Goal: Task Accomplishment & Management: Manage account settings

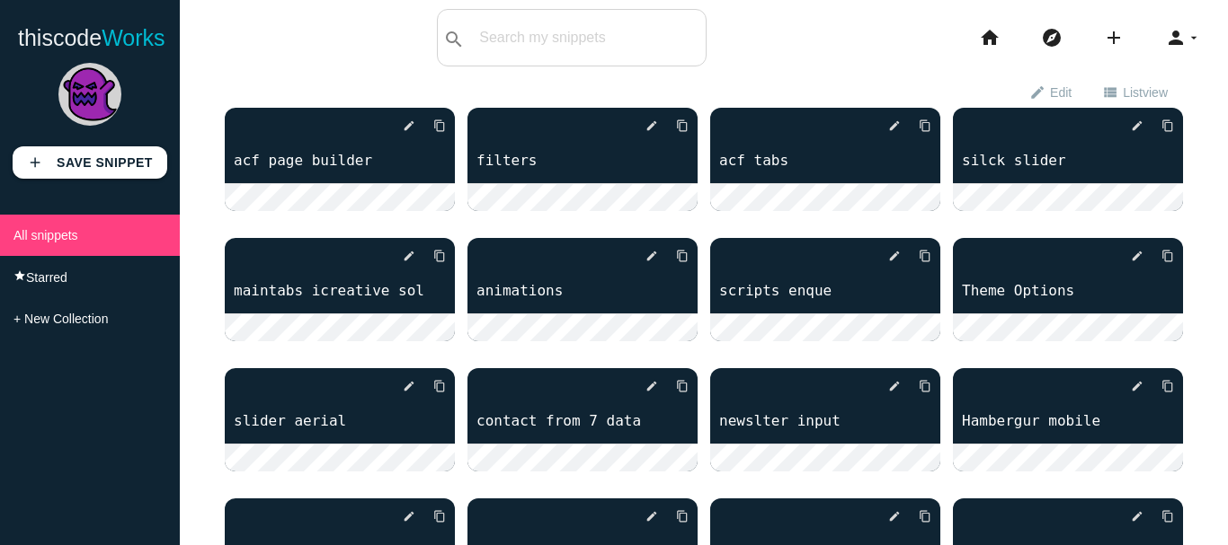
click at [1186, 40] on icon "arrow_drop_down" at bounding box center [1193, 38] width 14 height 58
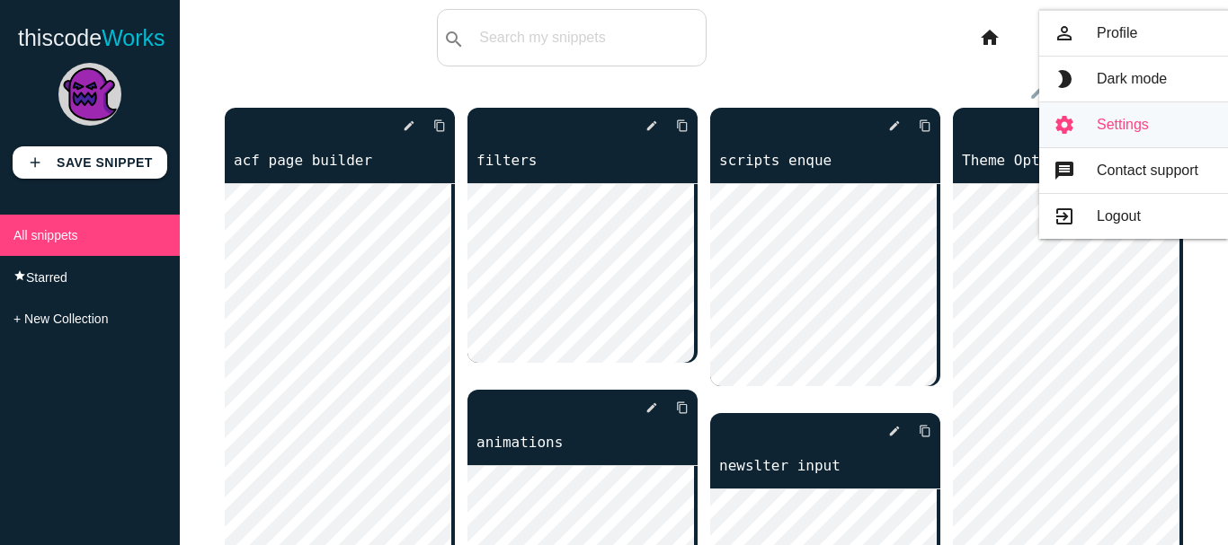
click at [1138, 119] on link "settings Settings" at bounding box center [1133, 124] width 189 height 45
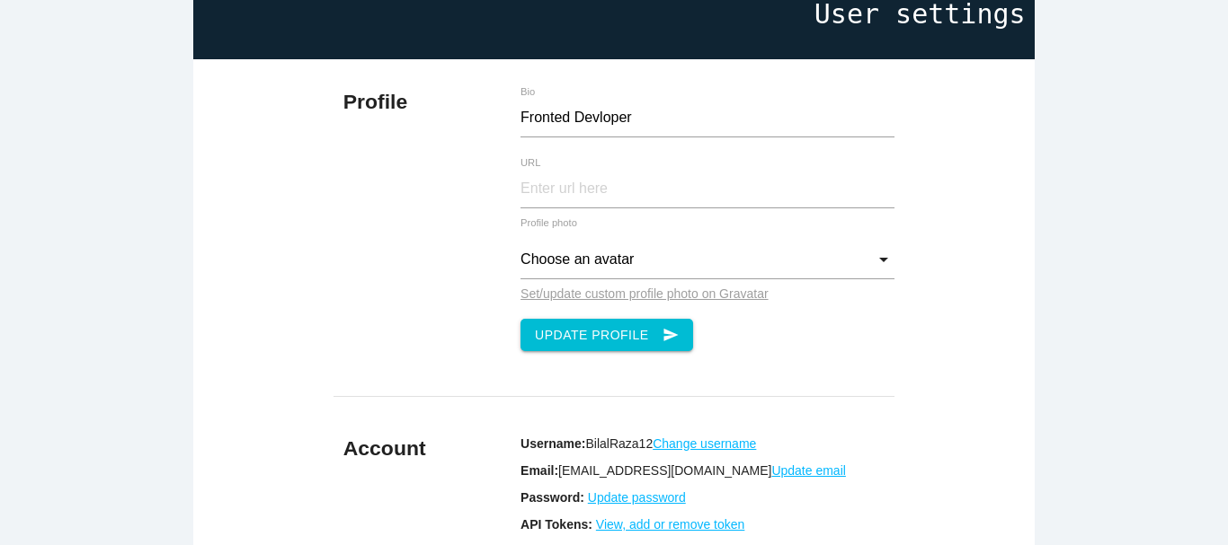
scroll to position [180, 0]
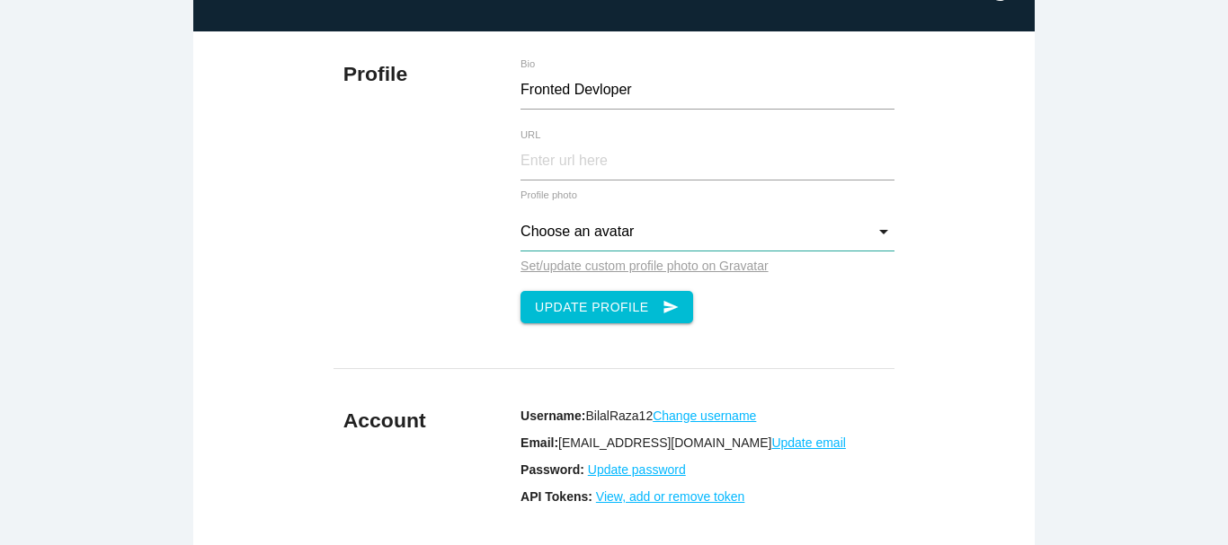
click at [711, 244] on input "Choose an avatar" at bounding box center [707, 232] width 374 height 39
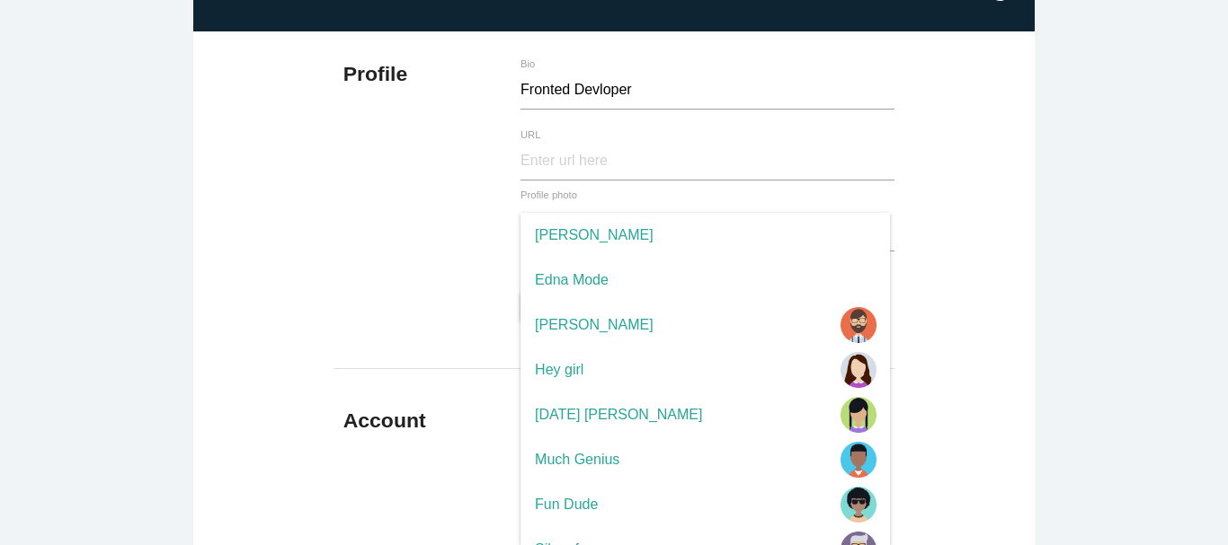
scroll to position [252, 0]
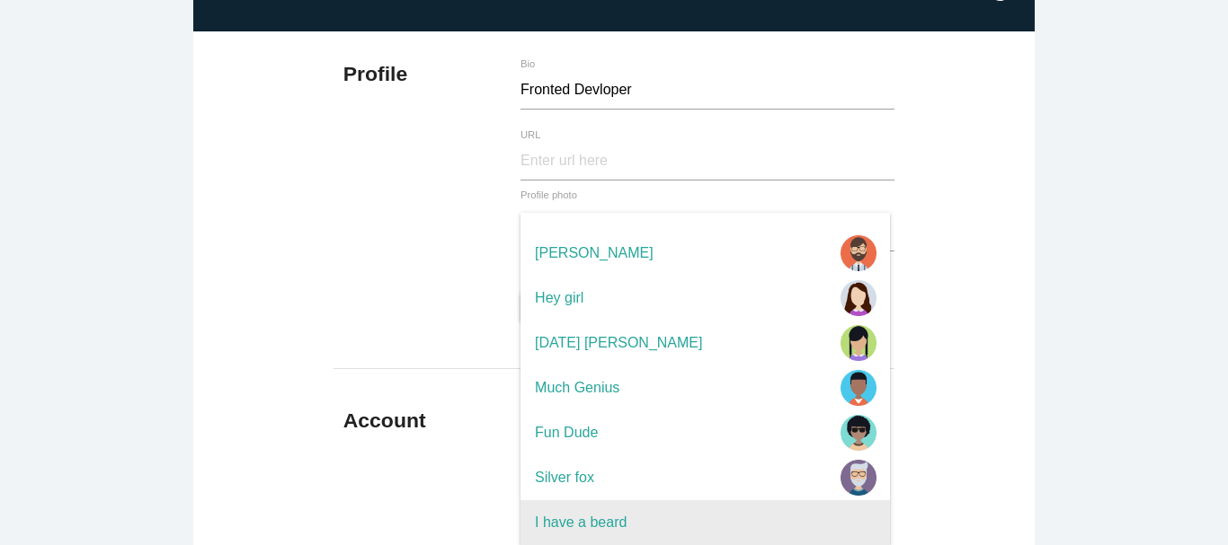
click at [840, 515] on img at bounding box center [858, 523] width 36 height 36
type input "I have a beard"
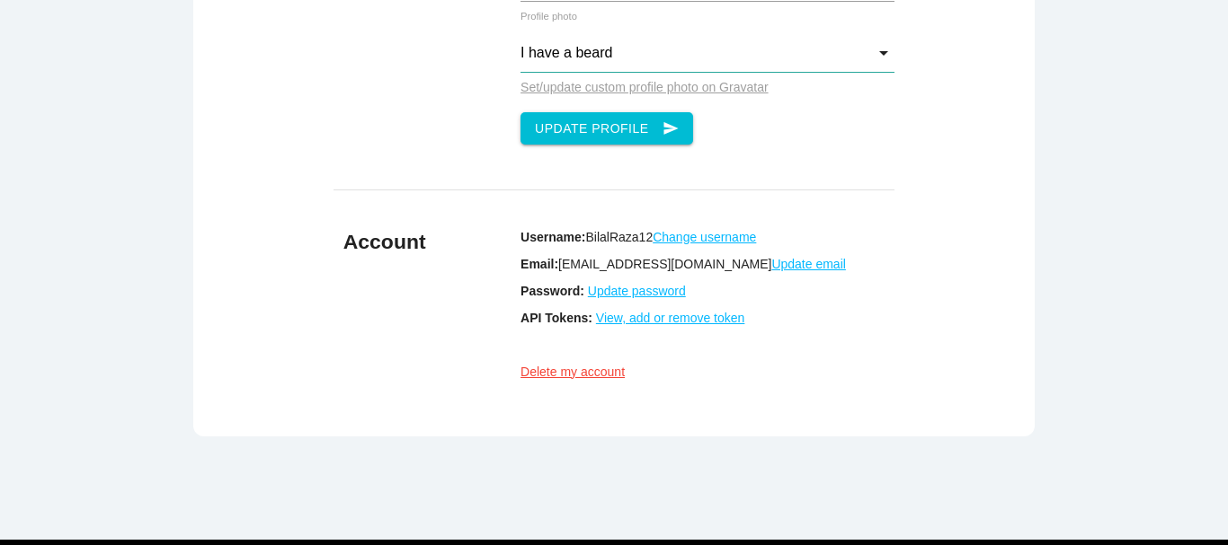
scroll to position [359, 0]
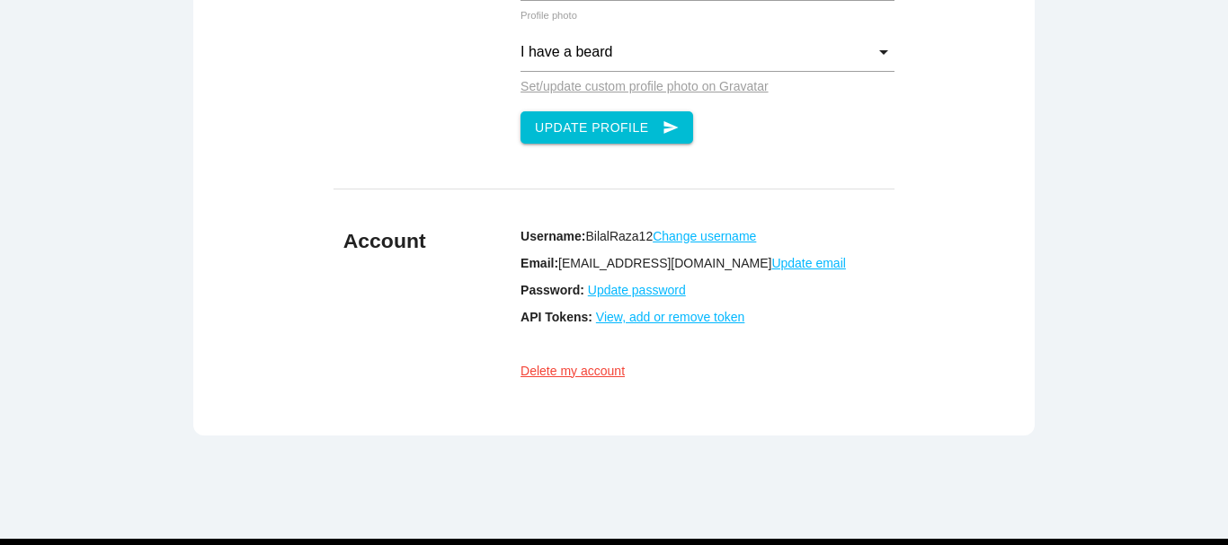
click at [699, 240] on u "Change username" at bounding box center [703, 236] width 103 height 14
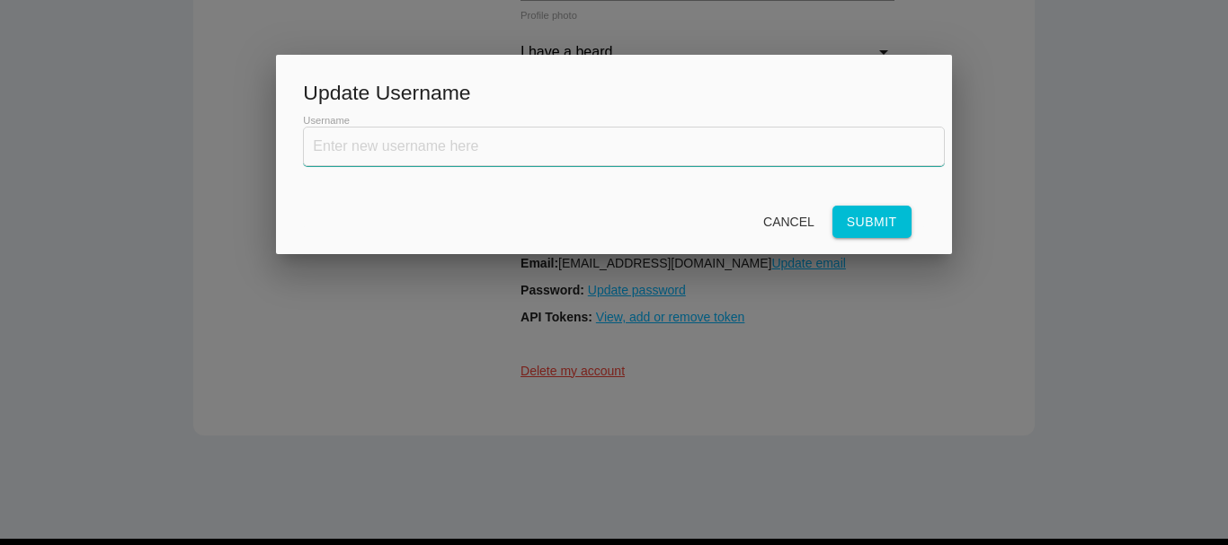
click at [486, 132] on input "text" at bounding box center [623, 147] width 641 height 40
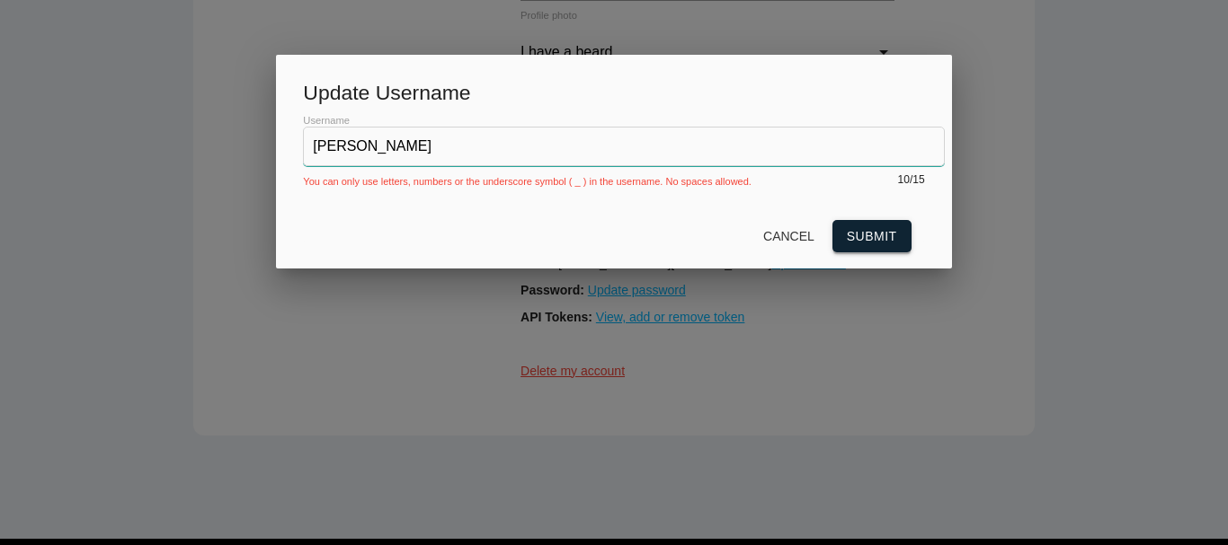
type input "Bilal Raza"
click at [853, 229] on button "Submit" at bounding box center [871, 236] width 79 height 32
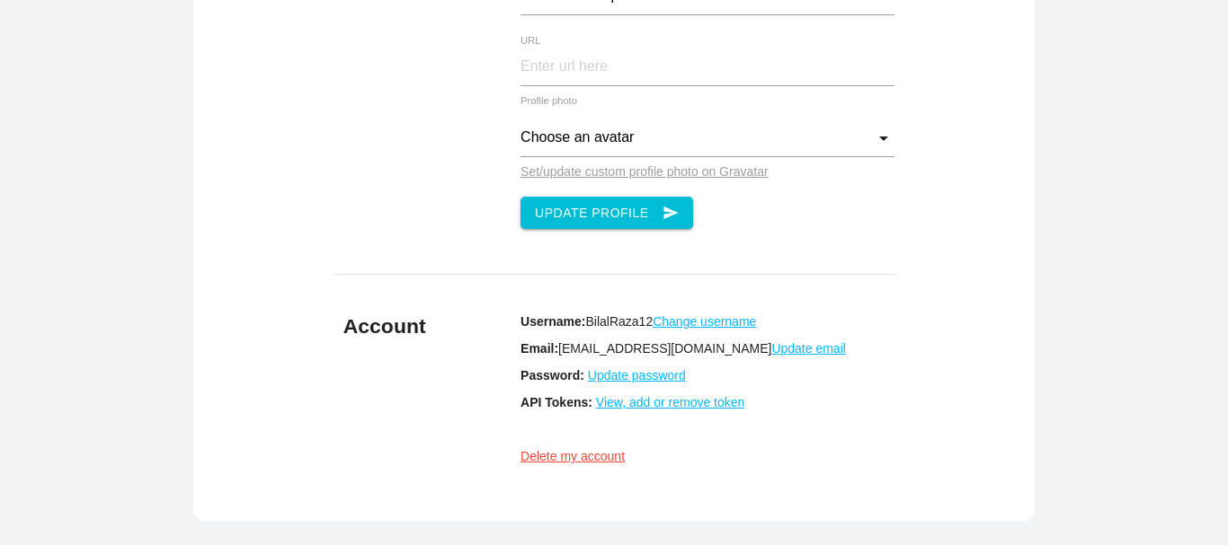
scroll to position [270, 0]
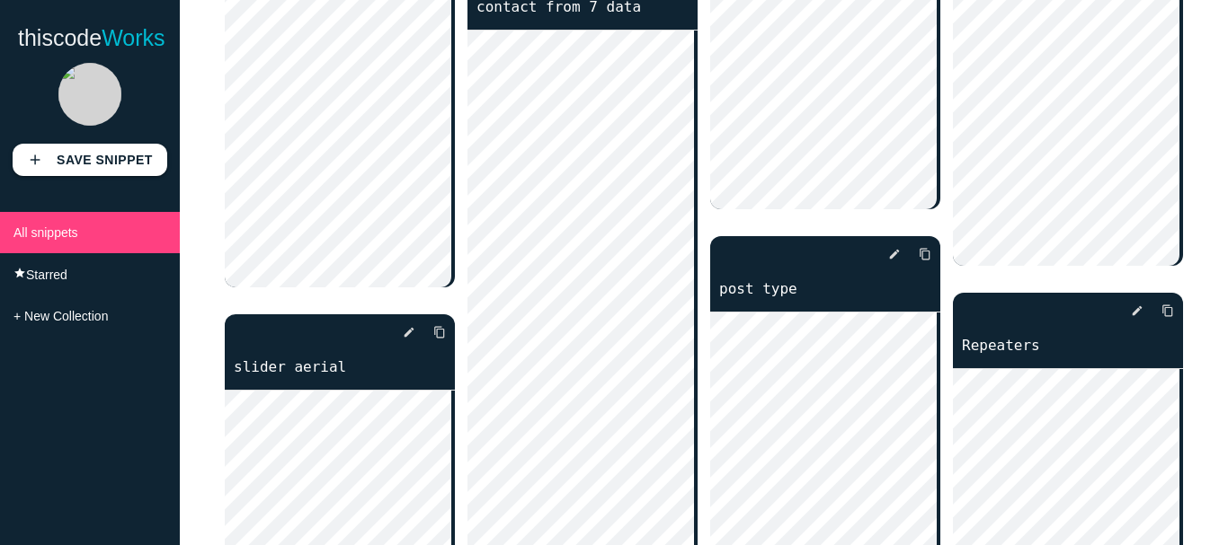
scroll to position [1168, 0]
